Goal: Information Seeking & Learning: Learn about a topic

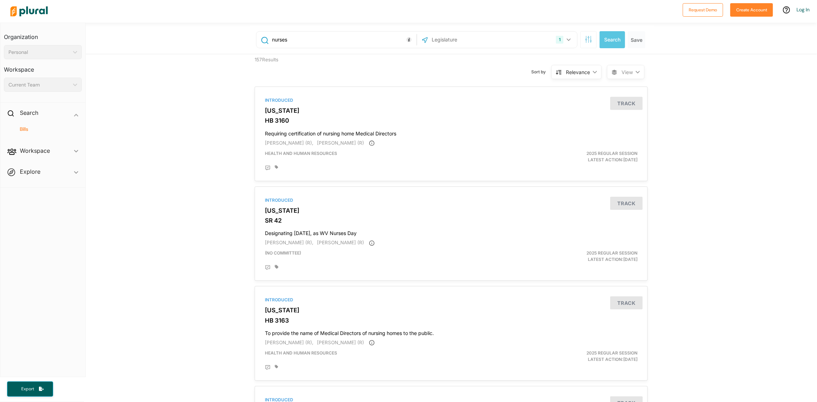
click at [340, 32] on div "nurses" at bounding box center [337, 40] width 160 height 16
click at [338, 30] on div "nurses 1 [US_STATE] [GEOGRAPHIC_DATA] Congress [US_STATE] [US_STATE] [US_STATE]…" at bounding box center [452, 40] width 404 height 28
click at [339, 41] on input "nurses" at bounding box center [343, 39] width 144 height 13
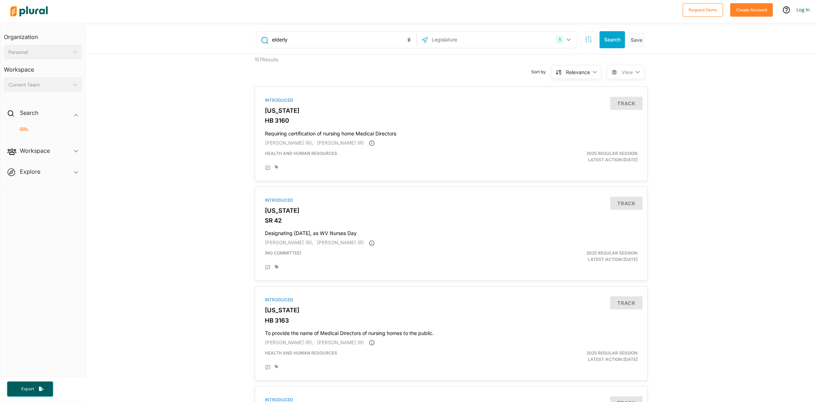
type input "elderly"
click at [570, 44] on button "1" at bounding box center [565, 39] width 22 height 13
click at [369, 132] on h4 "Increasing Medicaid personal needs allowance" at bounding box center [451, 132] width 373 height 10
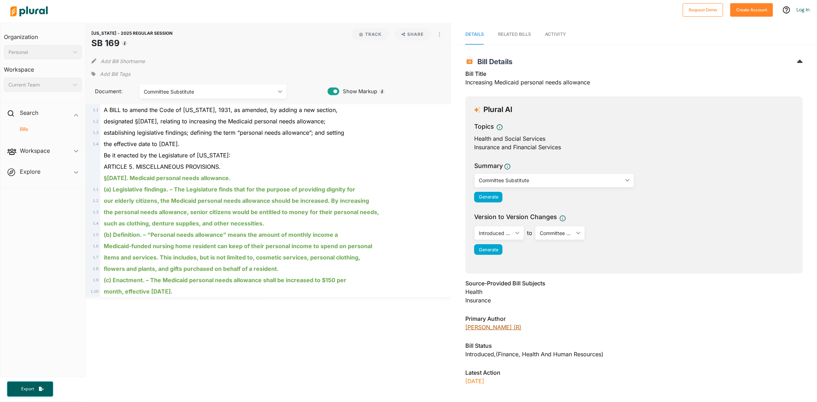
click at [501, 328] on link "[PERSON_NAME] (R)" at bounding box center [494, 327] width 56 height 7
